Goal: Subscribe to service/newsletter

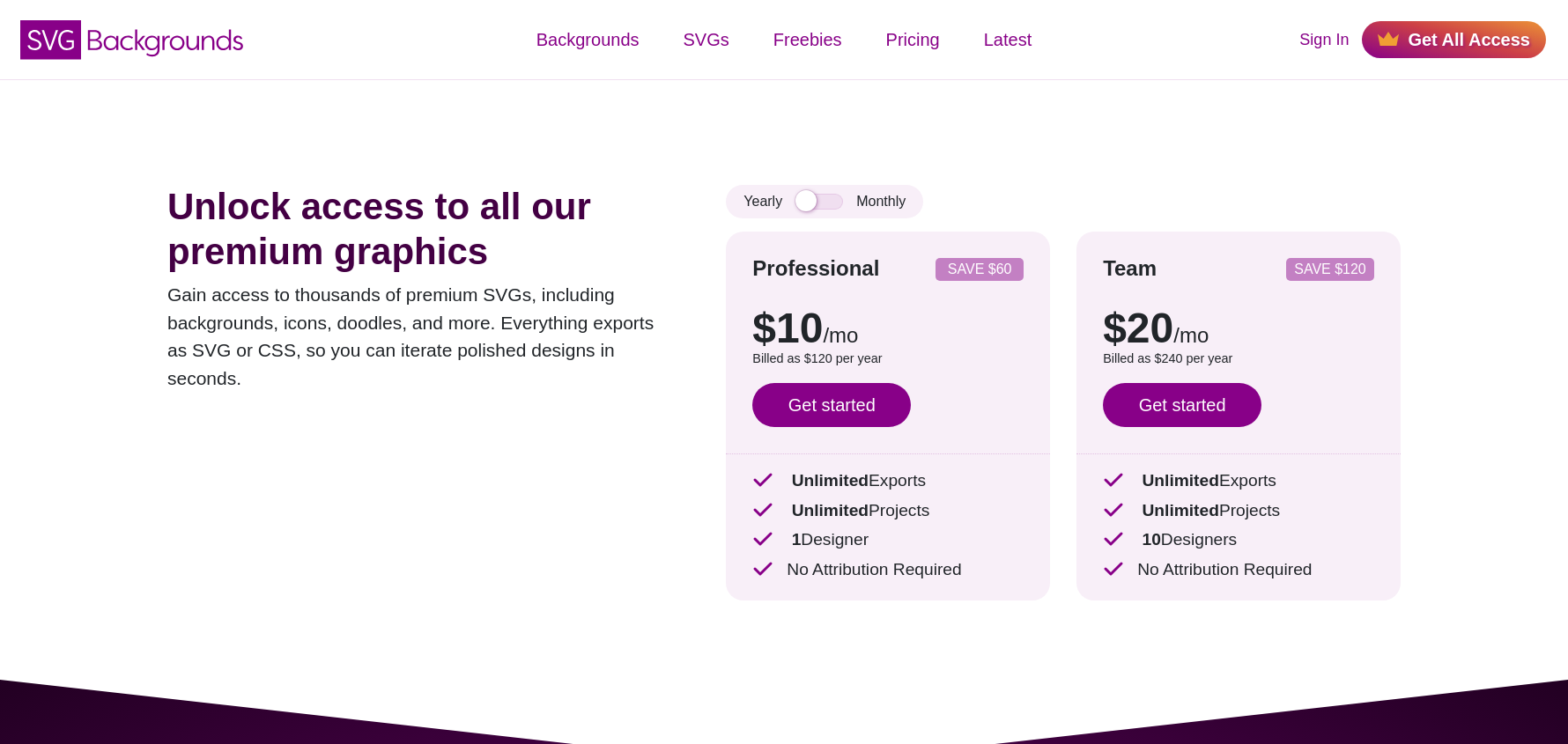
scroll to position [651, 0]
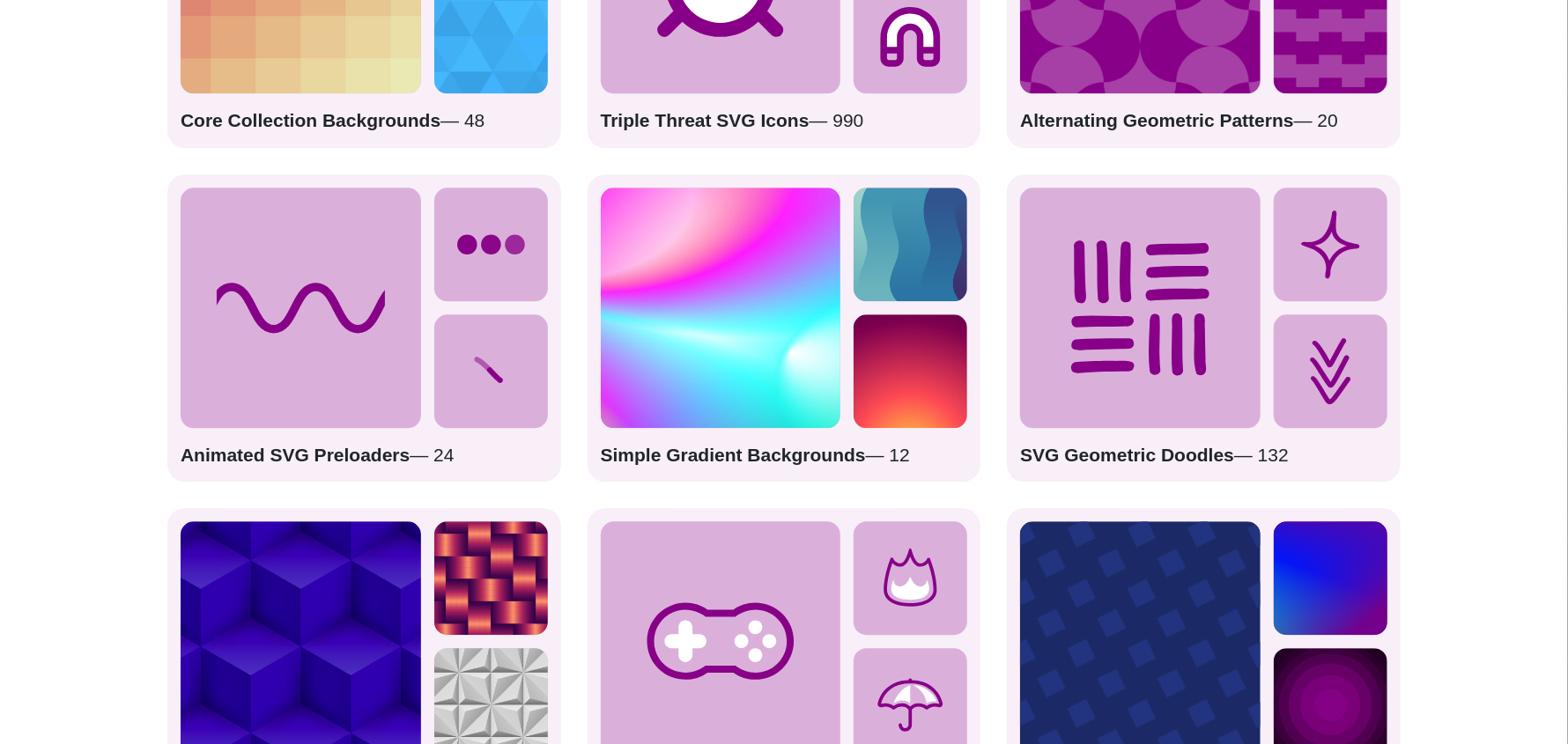
scroll to position [2631, 0]
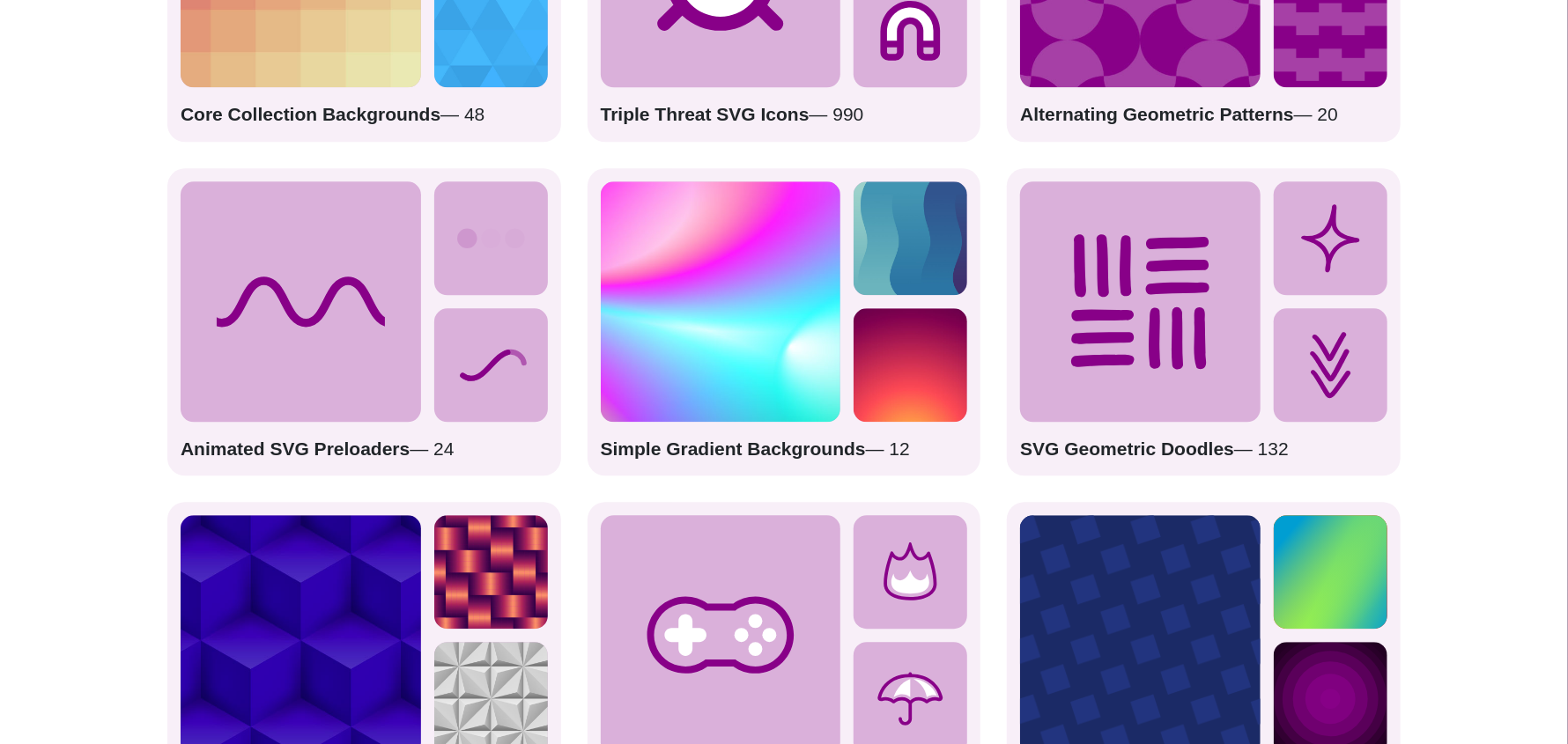
click at [275, 380] on icon at bounding box center [301, 302] width 241 height 241
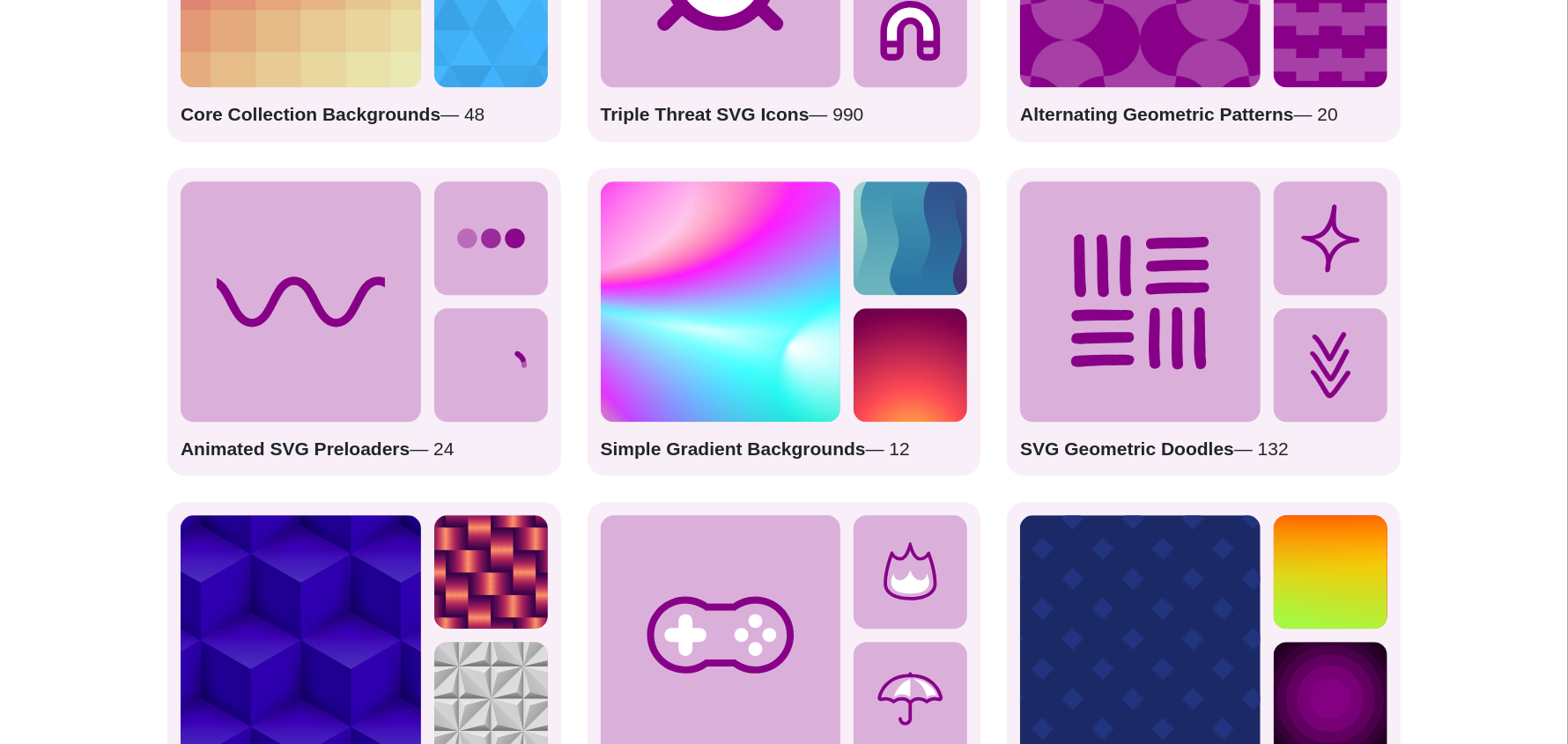
click at [288, 443] on strong "Animated SVG Preloaders" at bounding box center [295, 448] width 229 height 21
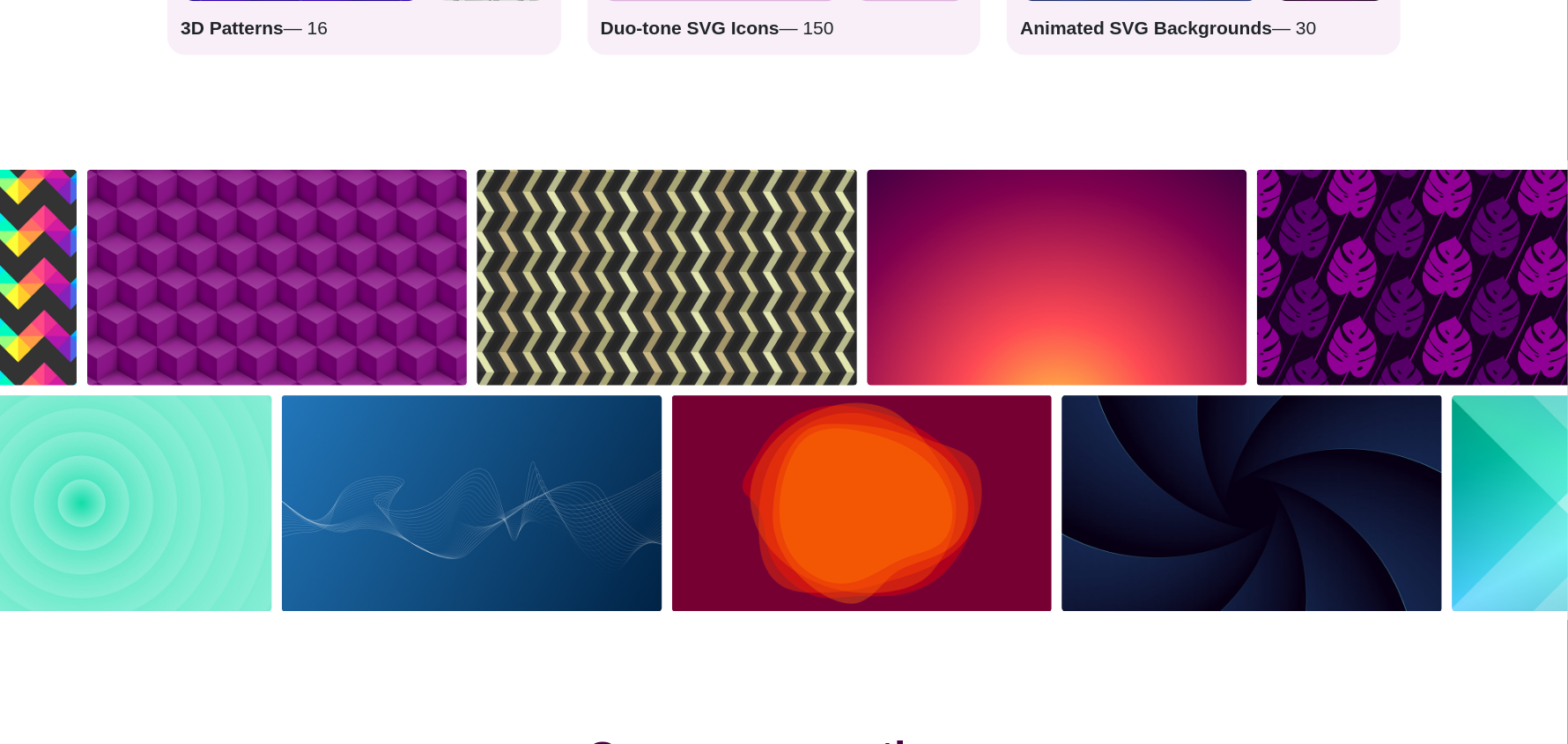
scroll to position [3459, 0]
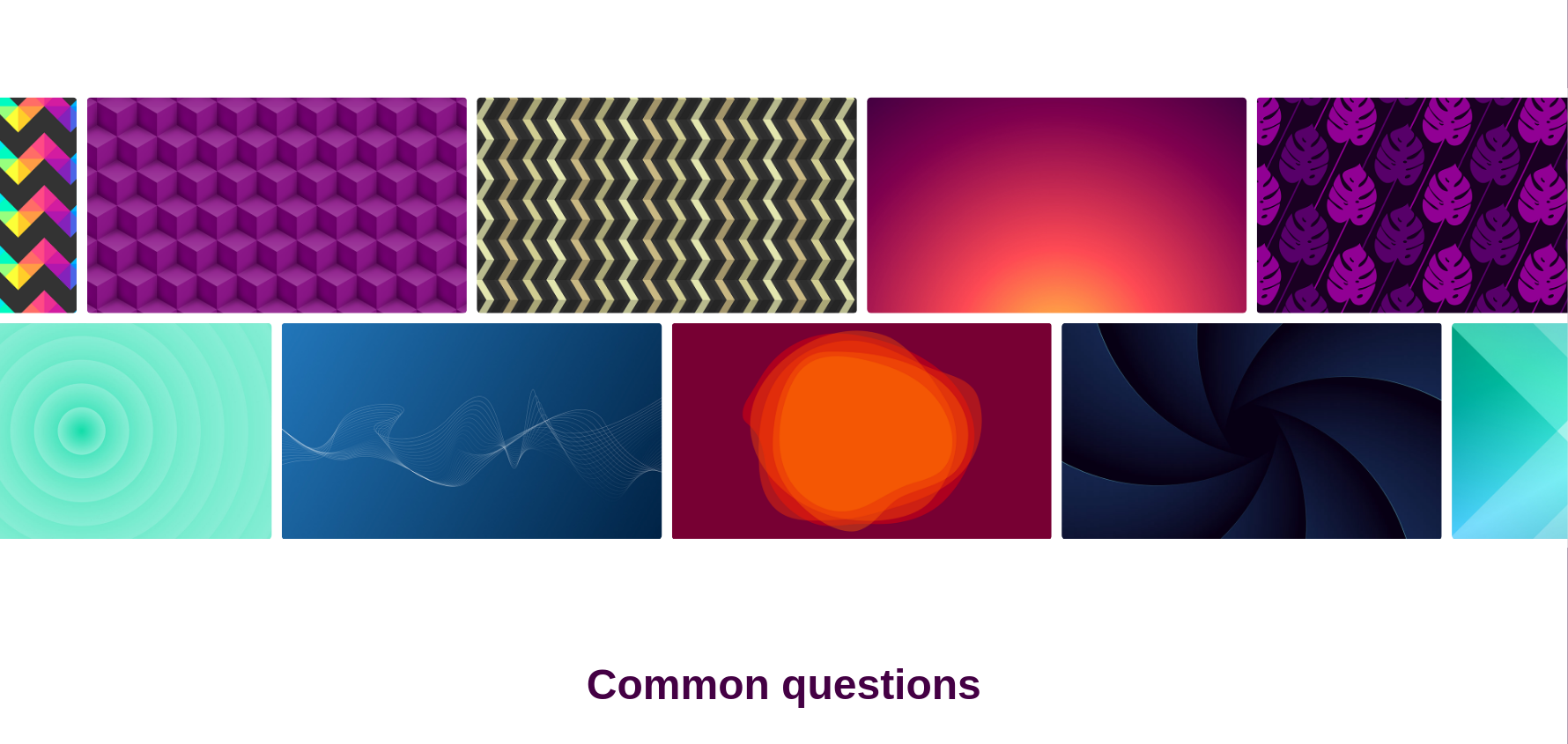
click at [1158, 421] on img at bounding box center [1252, 430] width 390 height 226
drag, startPoint x: 1158, startPoint y: 421, endPoint x: 339, endPoint y: 335, distance: 823.5
click at [351, 335] on div at bounding box center [863, 430] width 1951 height 226
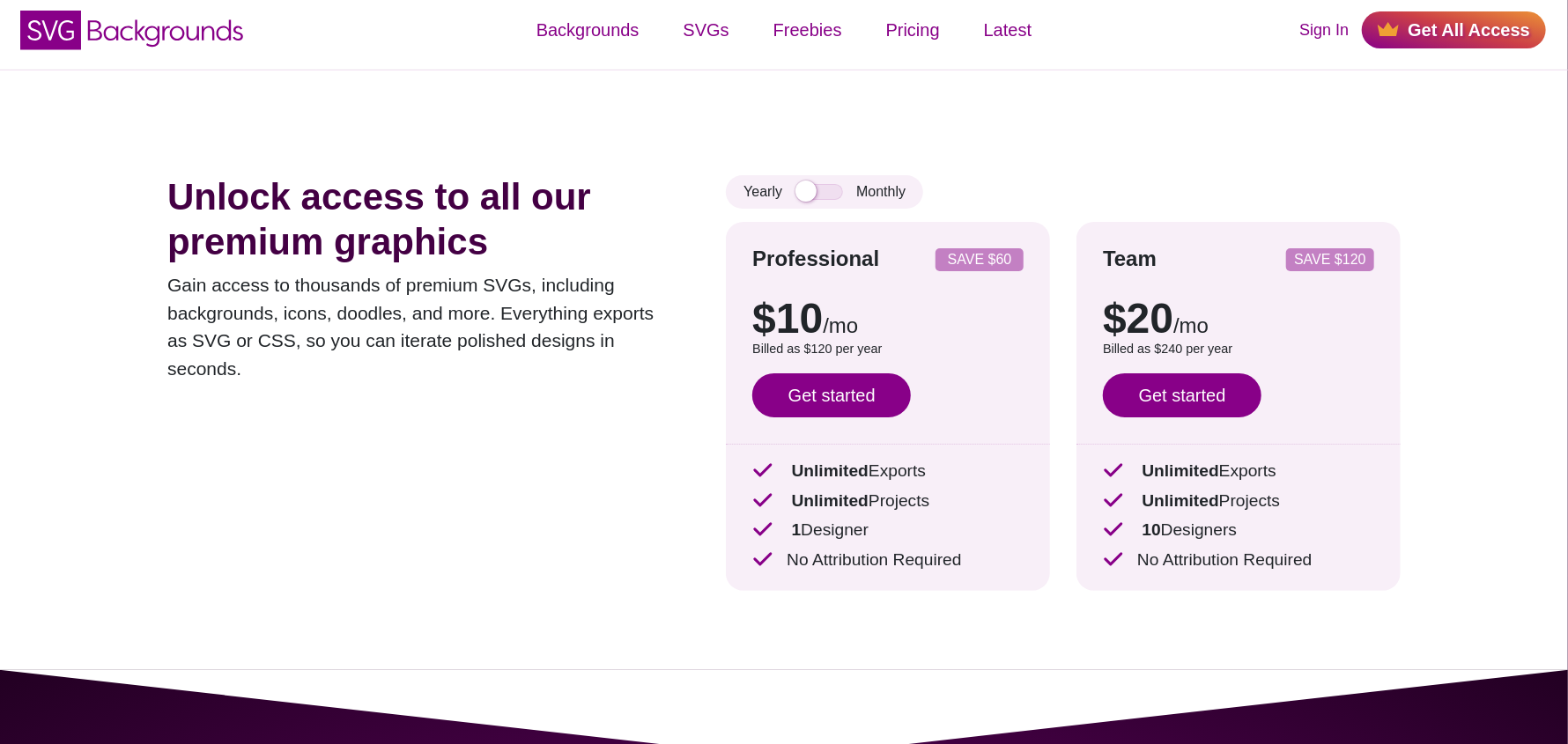
scroll to position [0, 0]
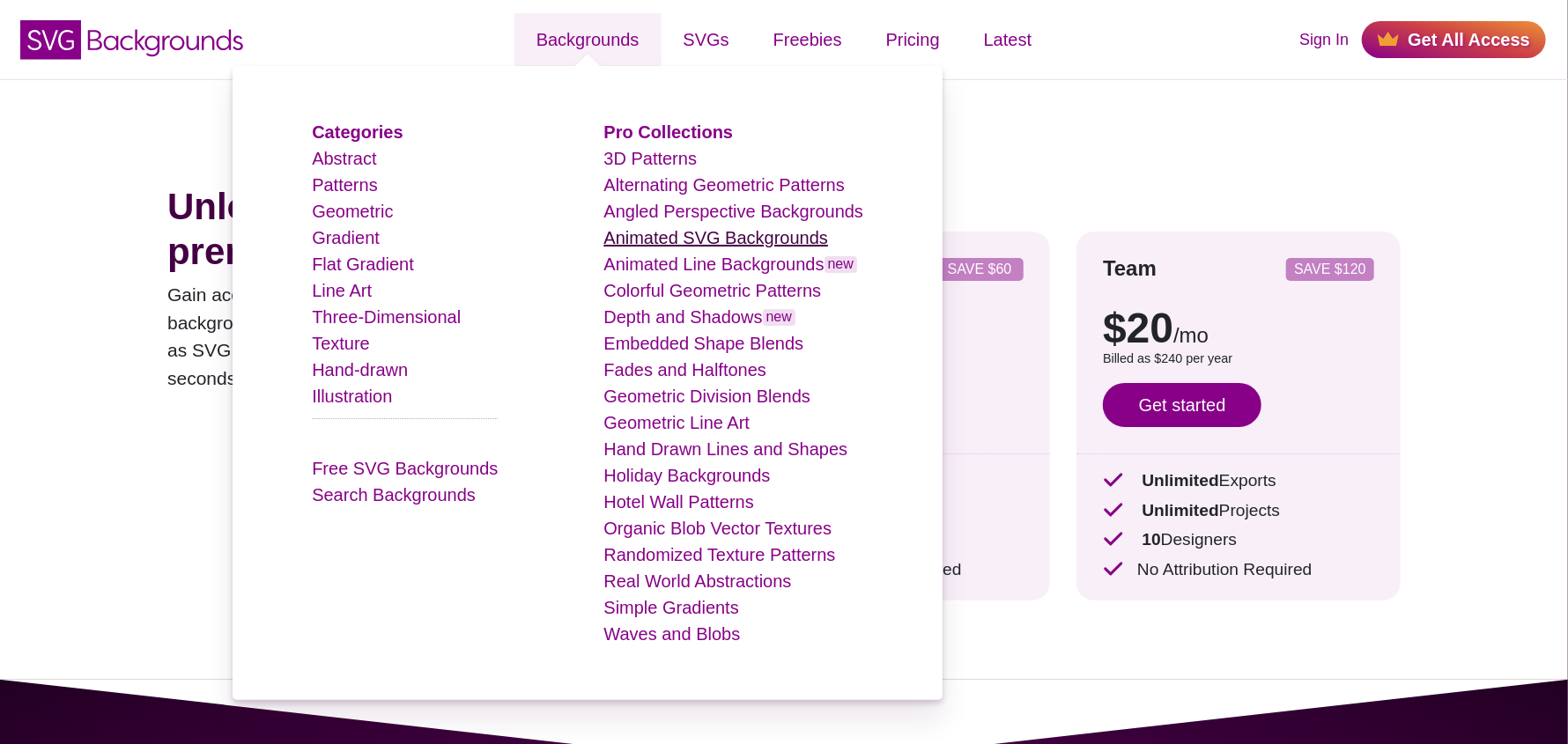
click at [769, 245] on link "Animated SVG Backgrounds" at bounding box center [716, 238] width 225 height 20
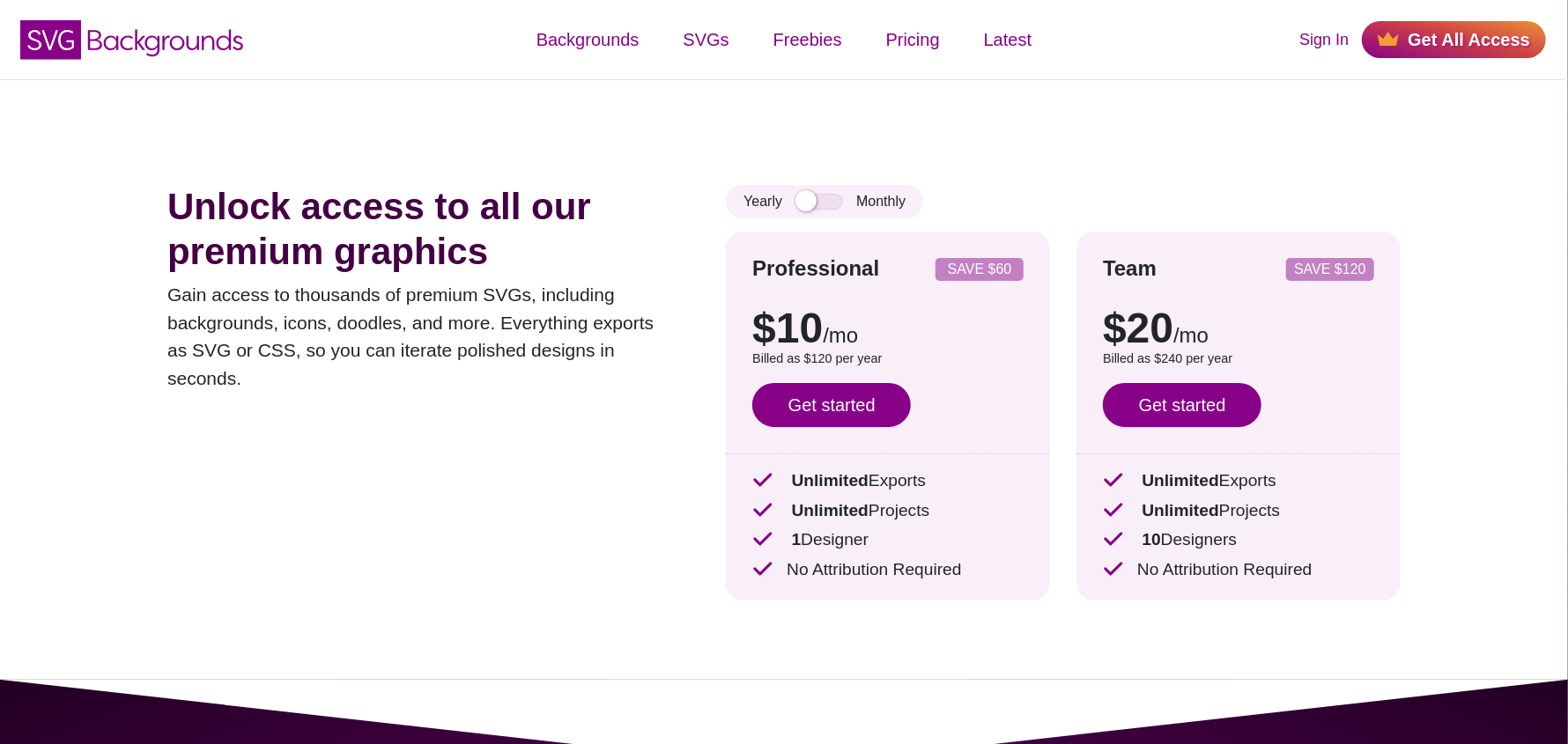
click at [810, 189] on div "Yearly Monthly" at bounding box center [825, 201] width 198 height 33
click at [817, 208] on input "checkbox" at bounding box center [819, 202] width 48 height 16
checkbox input "true"
click at [844, 382] on div "$10 /mo $15 /mo Billed as $120 per year Save $60 with annual billing Get starte…" at bounding box center [888, 360] width 271 height 159
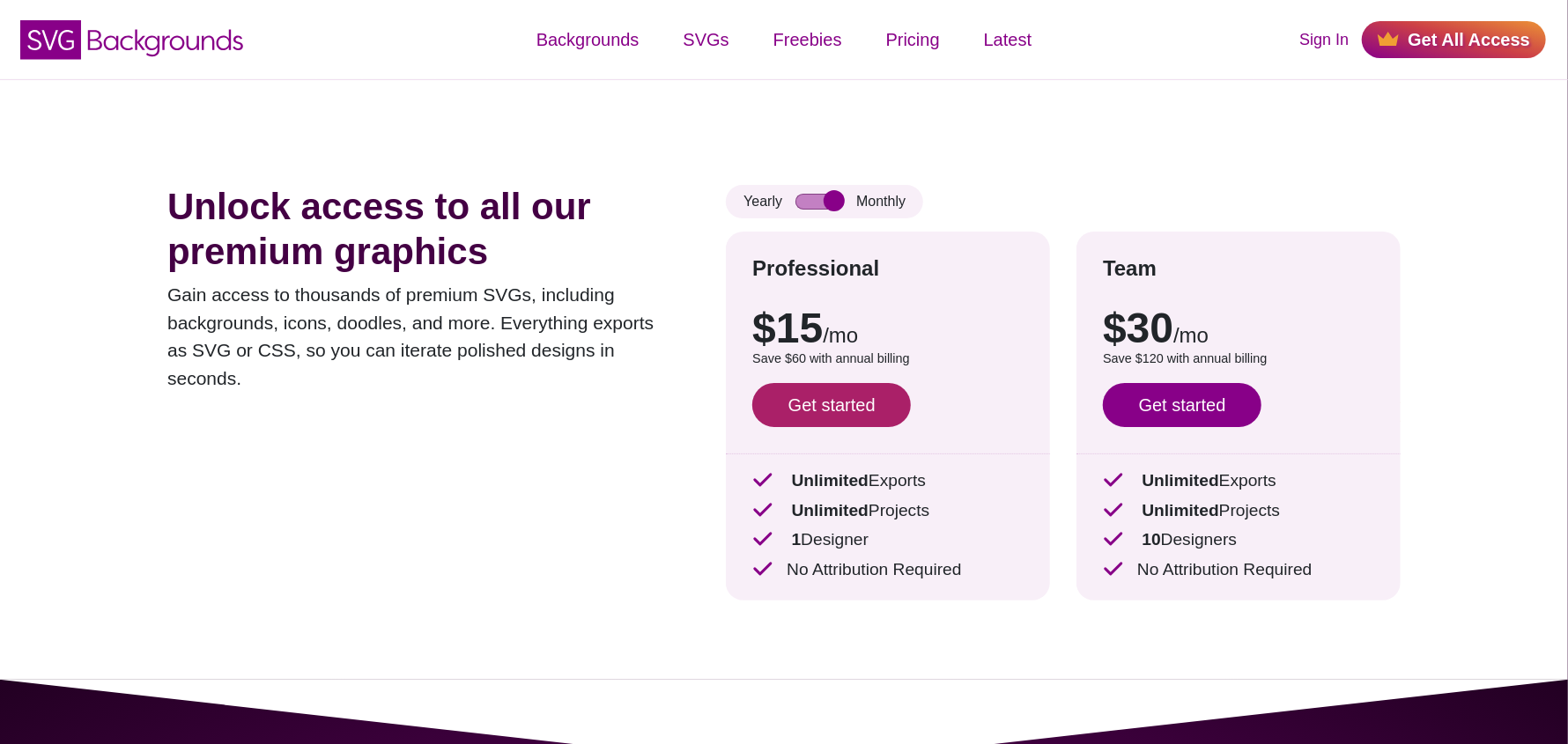
click at [835, 405] on link "Get started" at bounding box center [831, 404] width 158 height 44
